Goal: Transaction & Acquisition: Download file/media

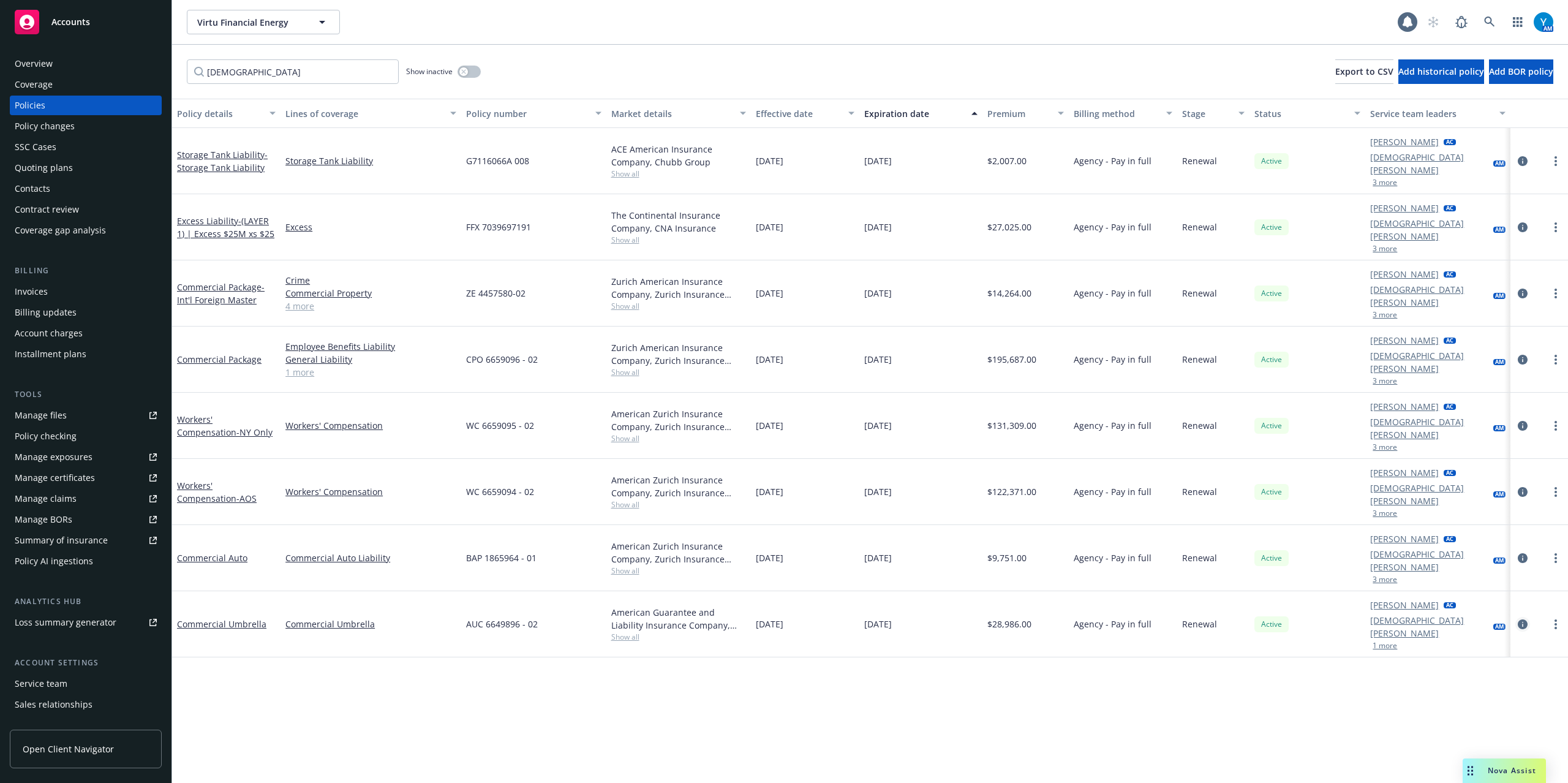
click at [1524, 620] on icon "circleInformation" at bounding box center [1523, 624] width 10 height 10
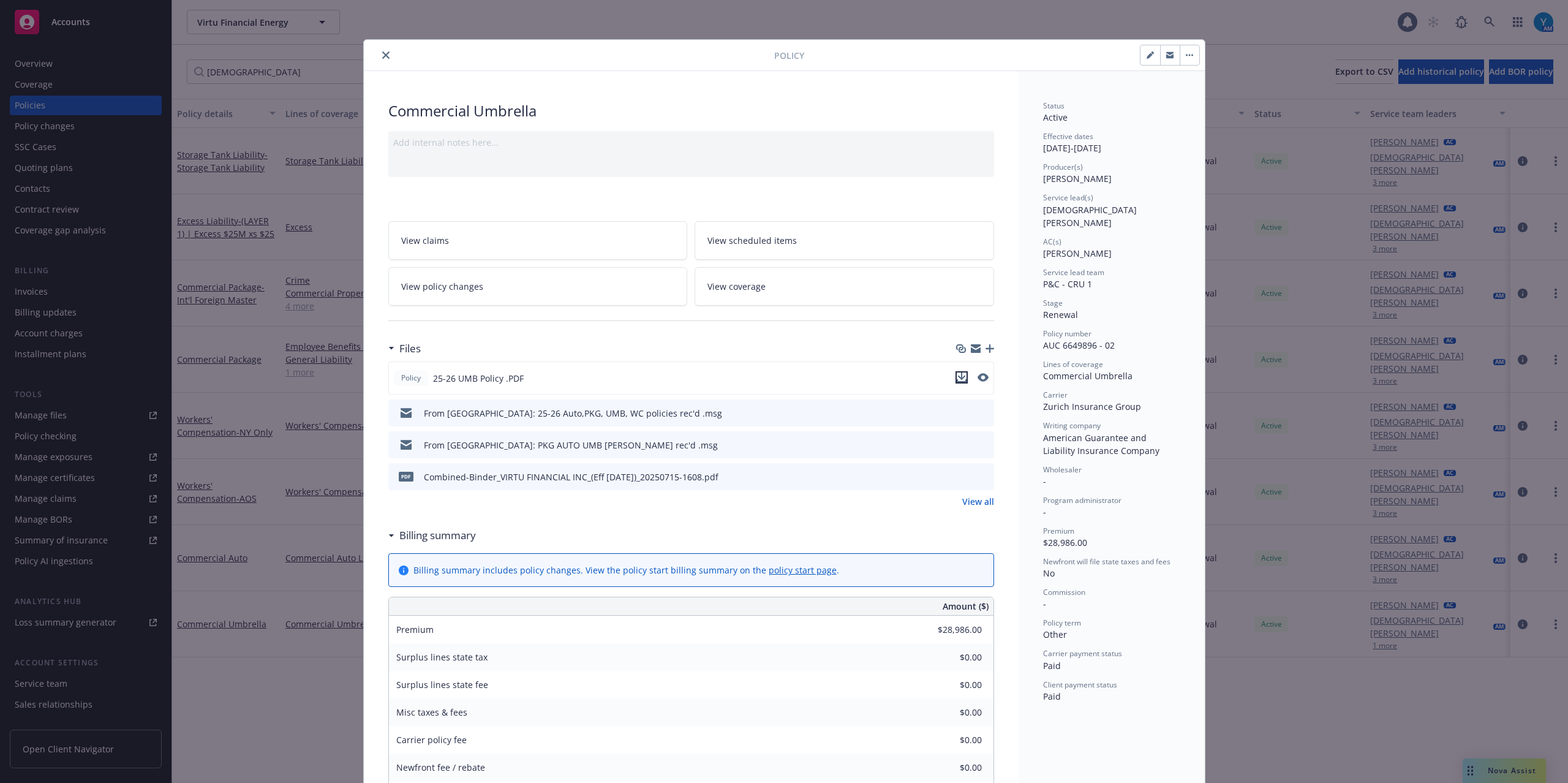
click at [957, 379] on icon "download file" at bounding box center [962, 377] width 10 height 10
click at [382, 59] on icon "close" at bounding box center [386, 55] width 7 height 7
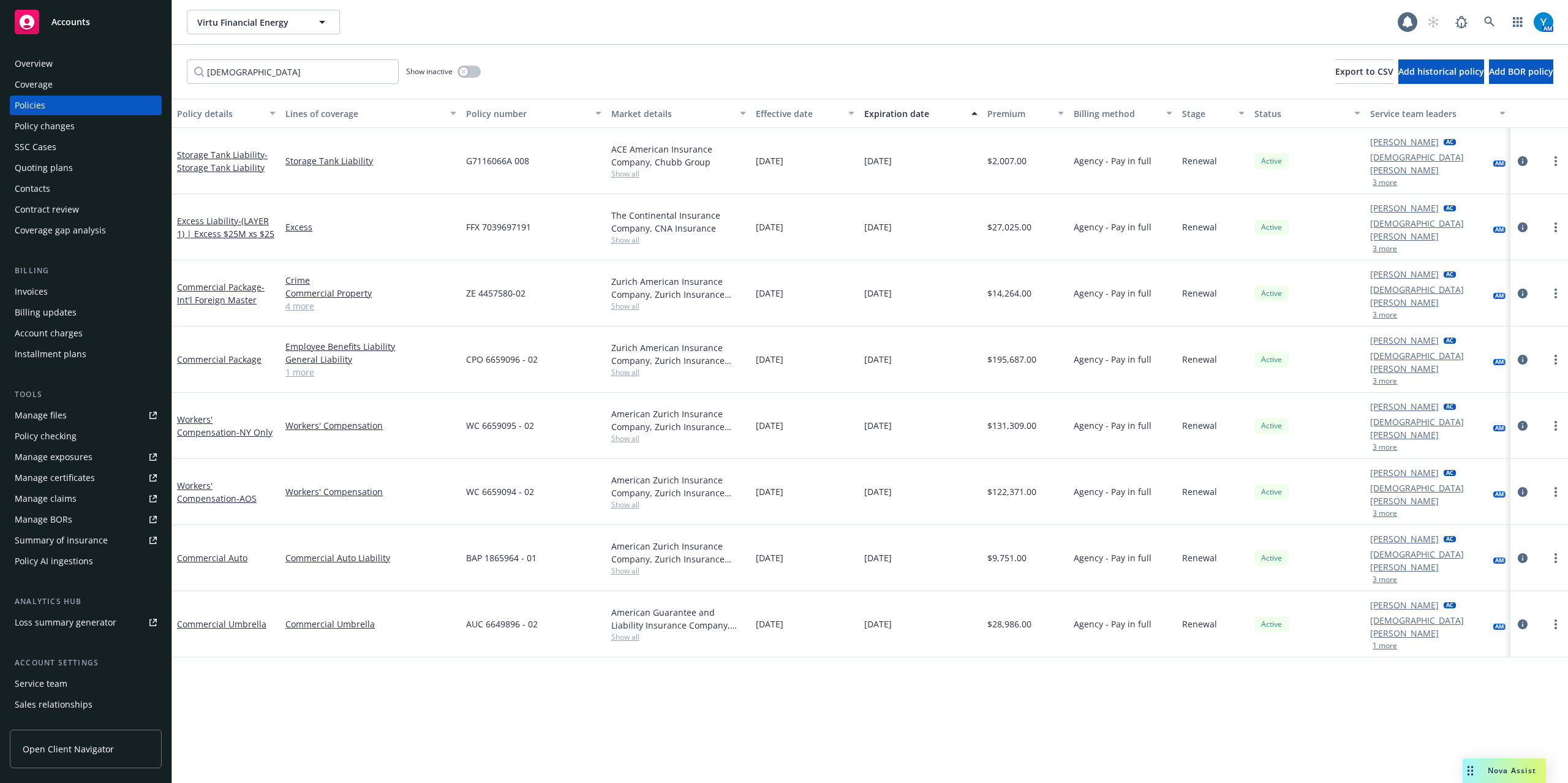
click at [307, 366] on link "1 more" at bounding box center [371, 372] width 171 height 13
click at [1525, 355] on icon "circleInformation" at bounding box center [1523, 360] width 10 height 10
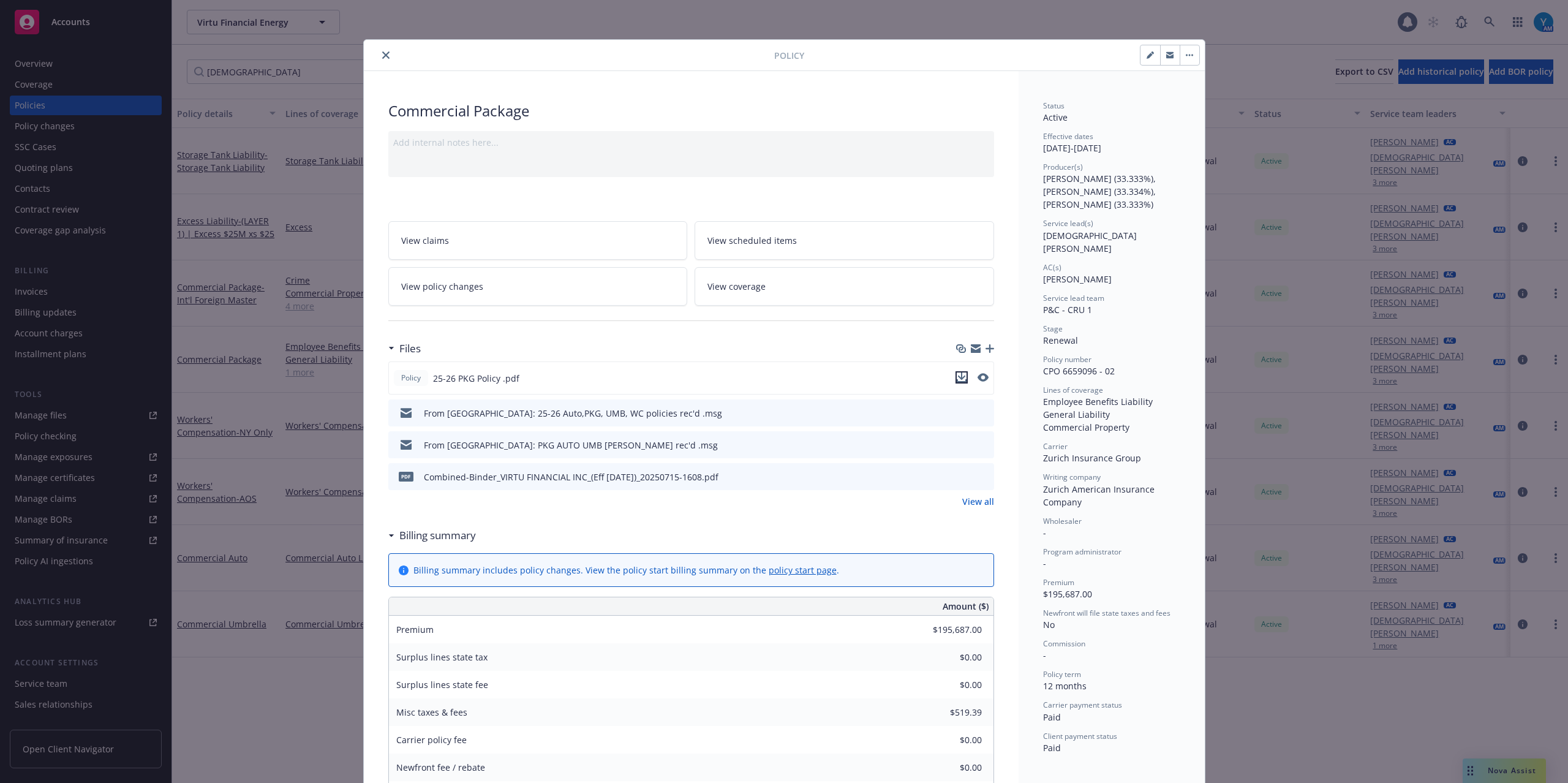
click at [957, 380] on icon "download file" at bounding box center [962, 377] width 10 height 10
click at [382, 53] on icon "close" at bounding box center [386, 55] width 7 height 7
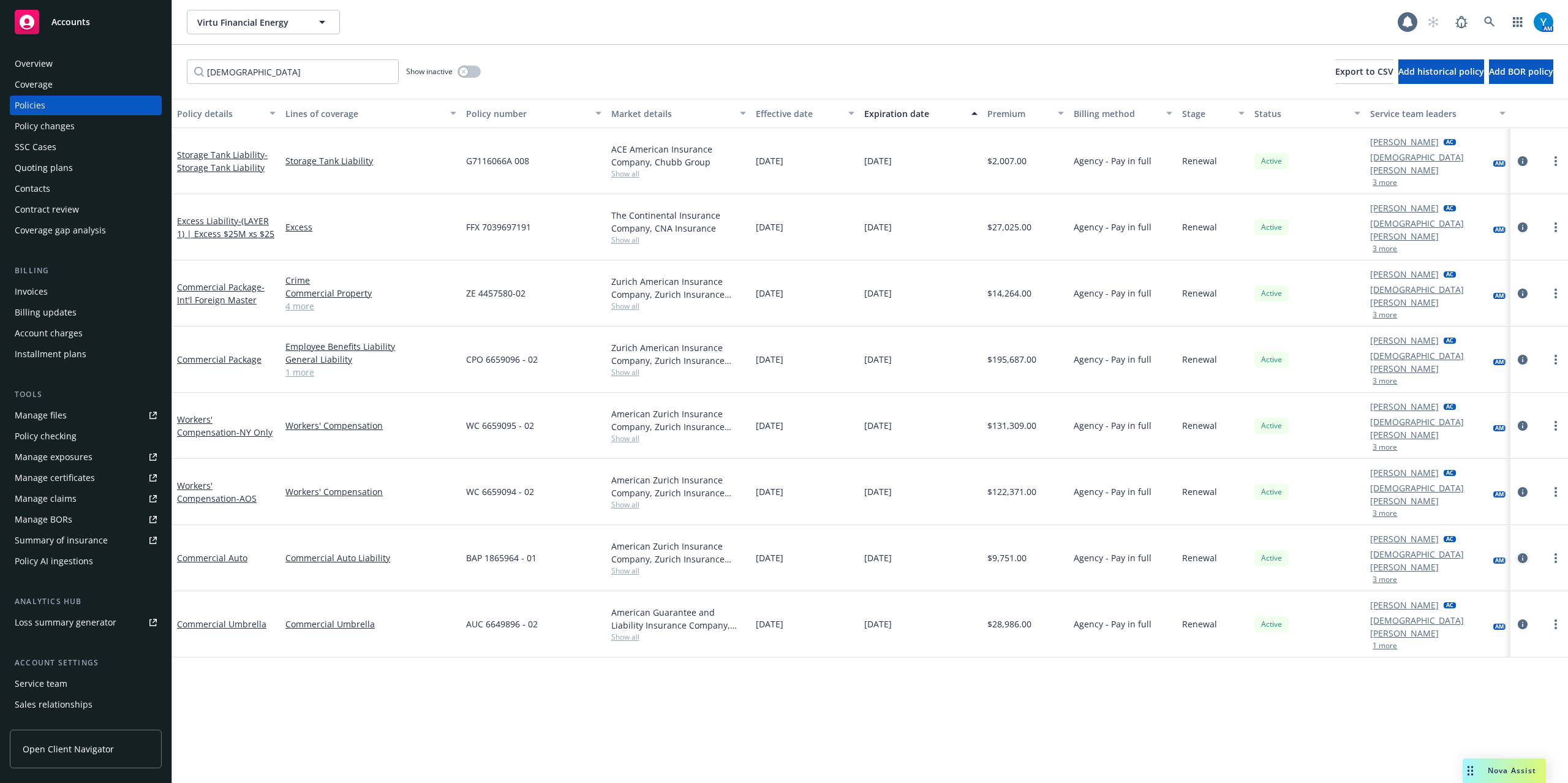
click at [1522, 553] on icon "circleInformation" at bounding box center [1523, 558] width 10 height 10
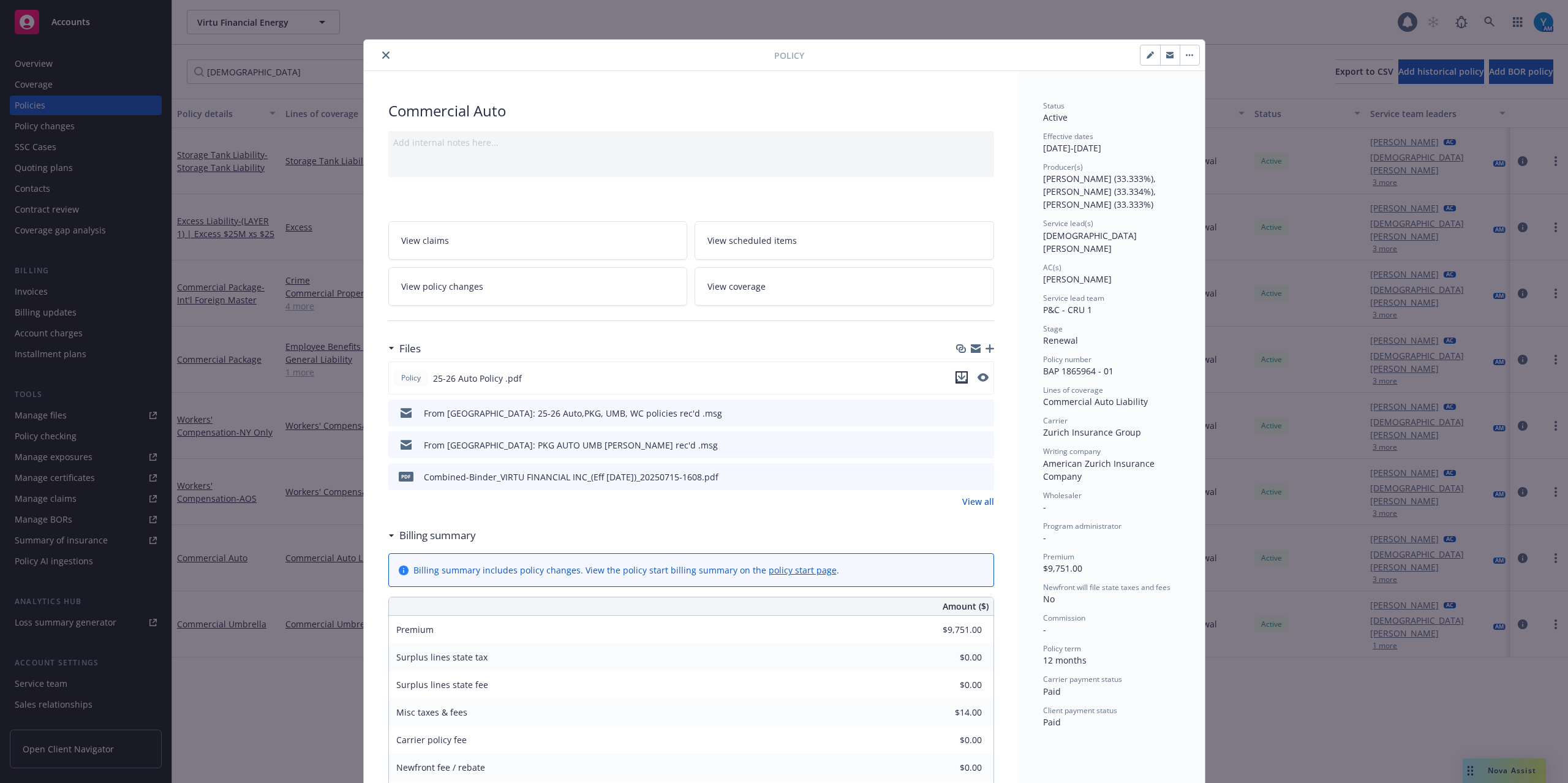
click at [957, 382] on icon "download file" at bounding box center [962, 380] width 10 height 3
click at [382, 53] on icon "close" at bounding box center [386, 55] width 7 height 7
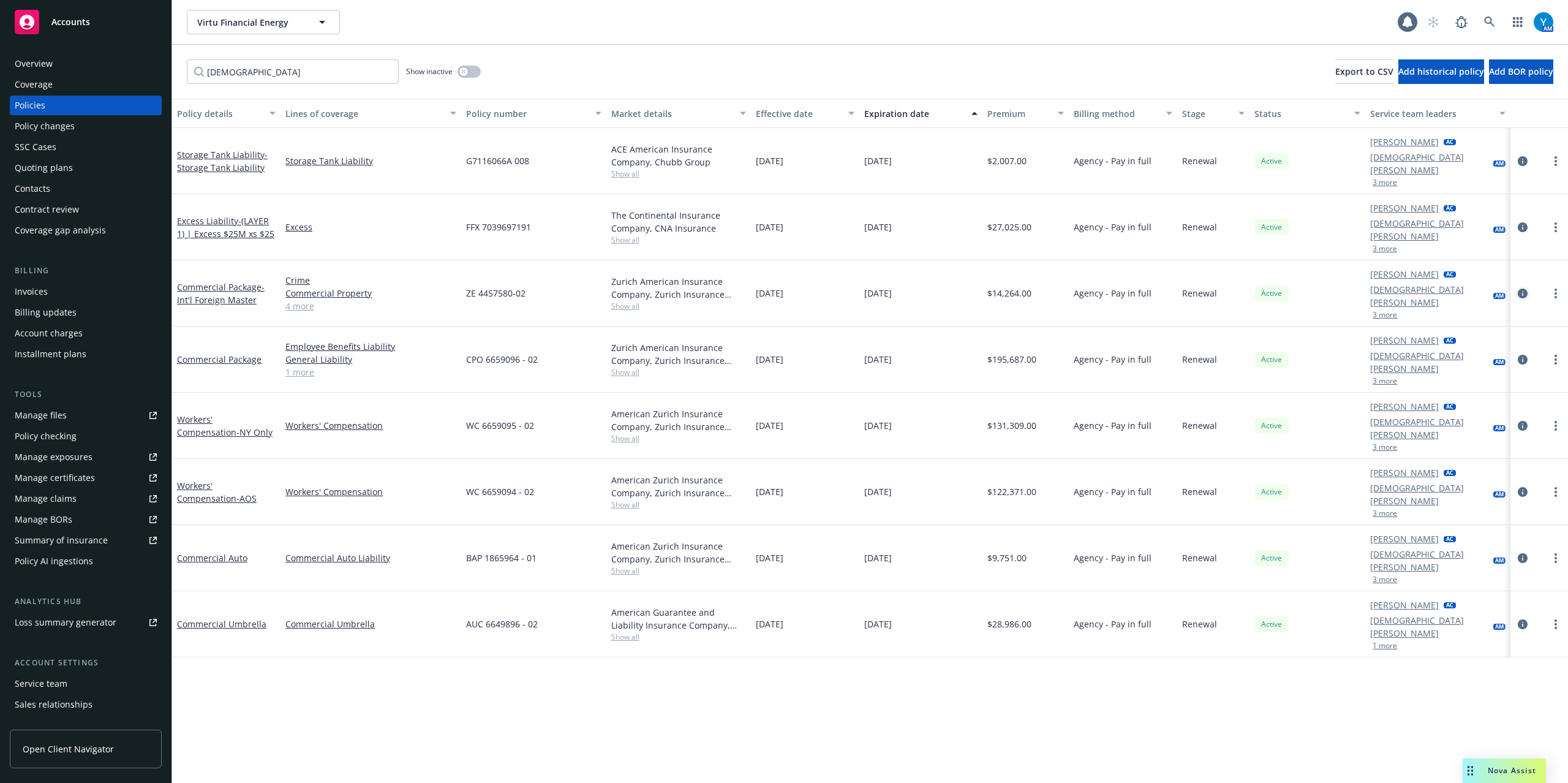
click at [1523, 289] on icon "circleInformation" at bounding box center [1523, 294] width 10 height 10
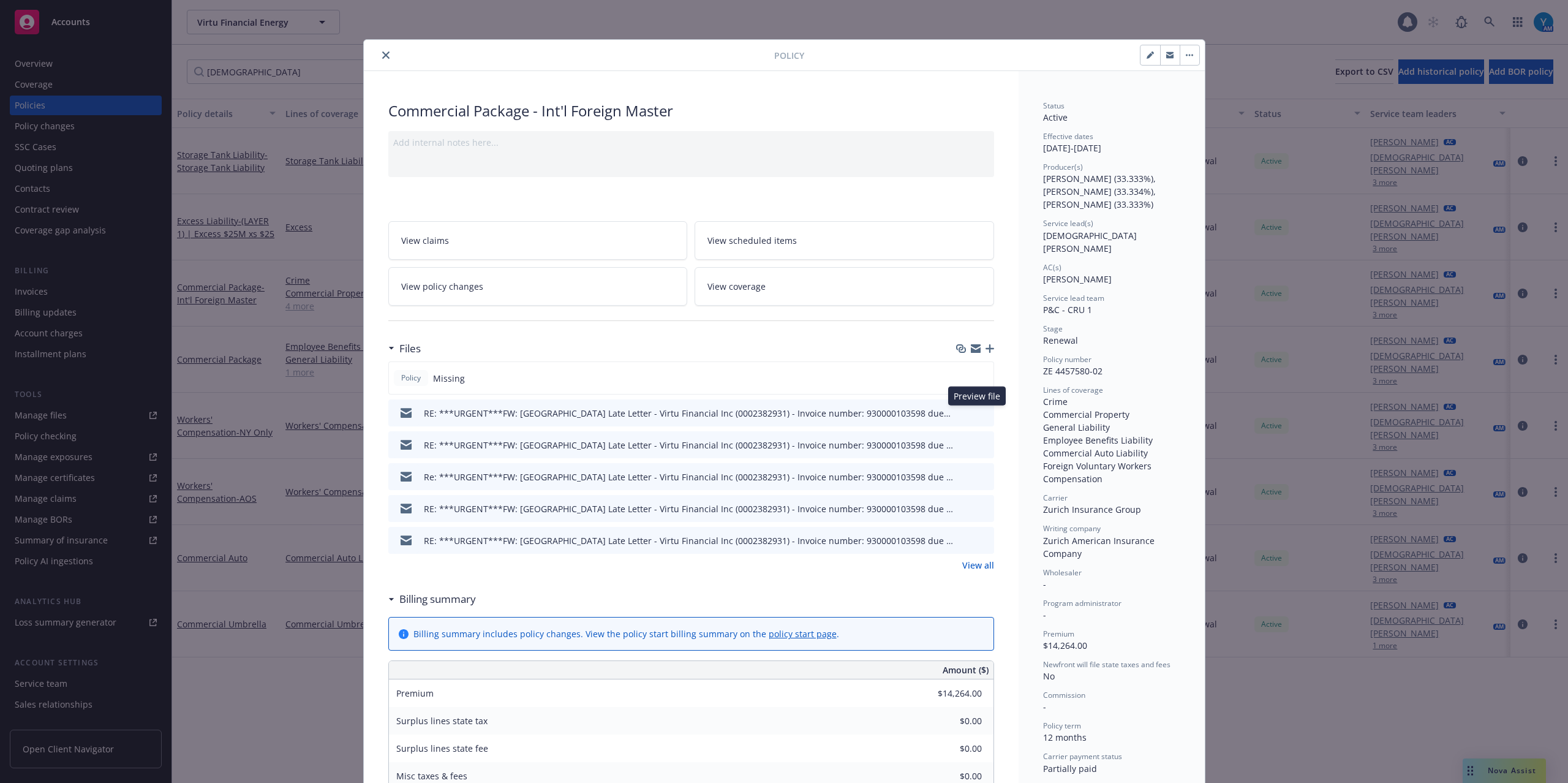
click at [978, 415] on icon "preview file" at bounding box center [982, 412] width 11 height 9
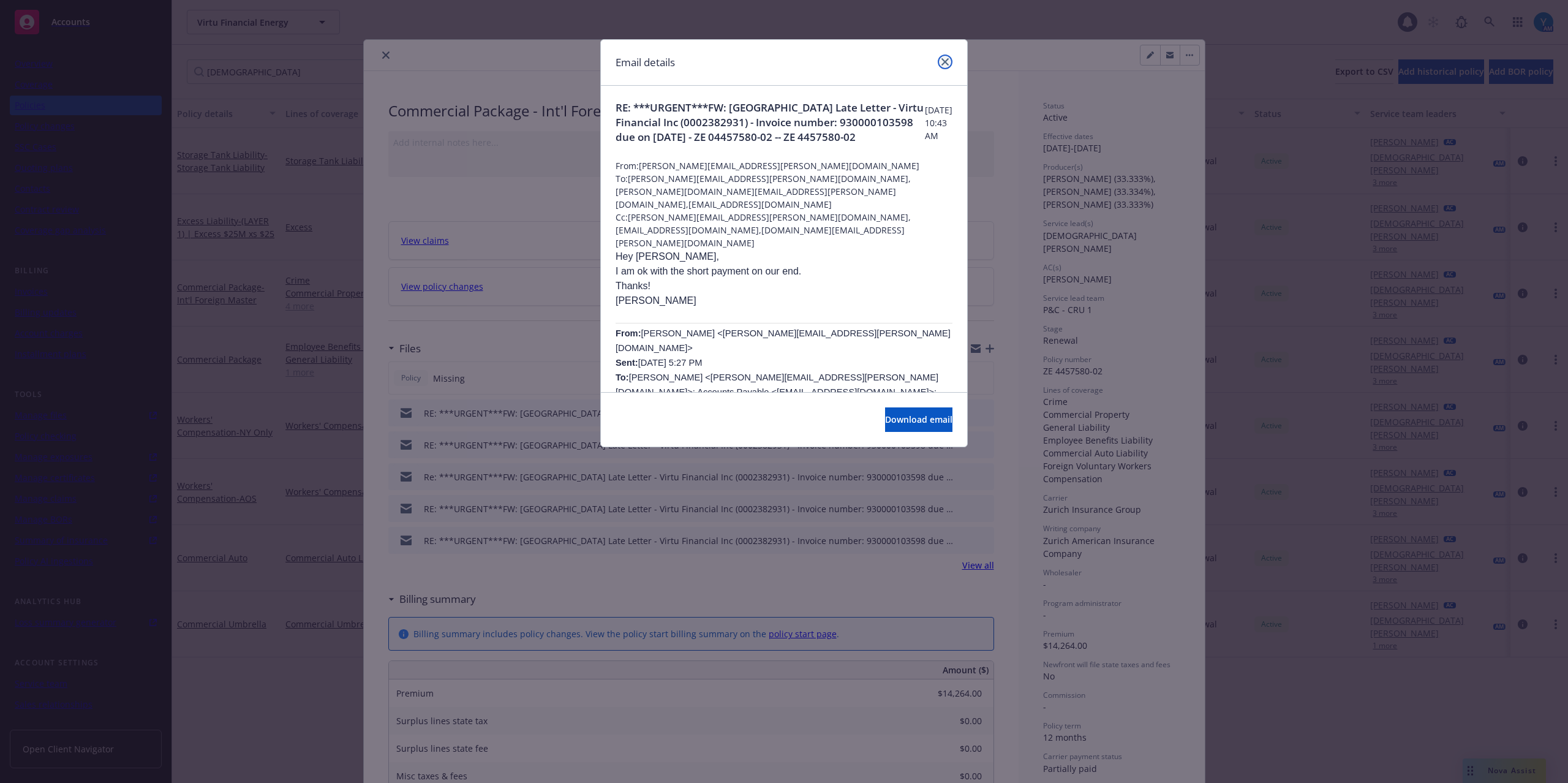
click at [942, 64] on icon "close" at bounding box center [945, 62] width 7 height 7
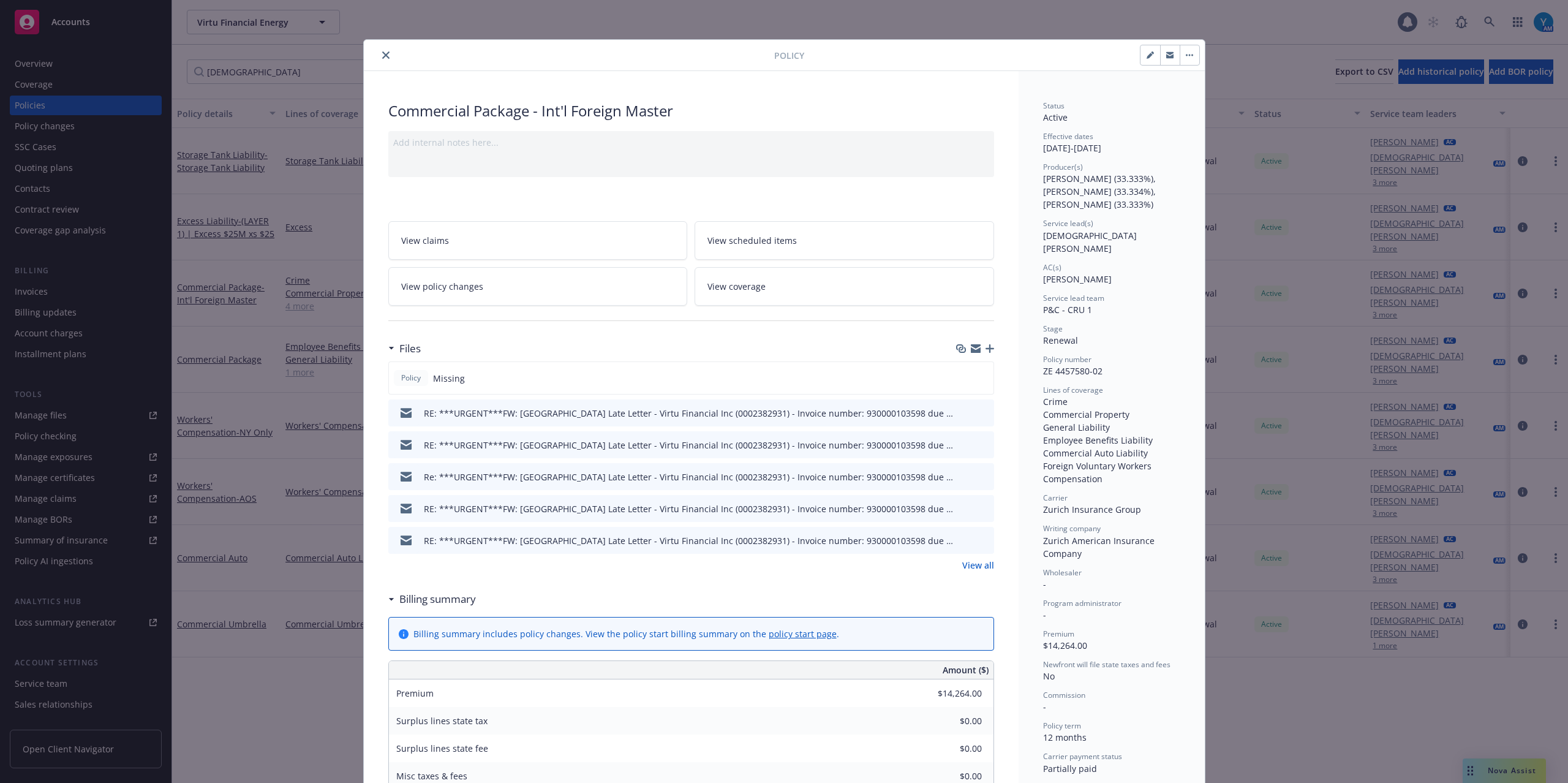
click at [976, 565] on link "View all" at bounding box center [978, 565] width 32 height 13
